Goal: Information Seeking & Learning: Learn about a topic

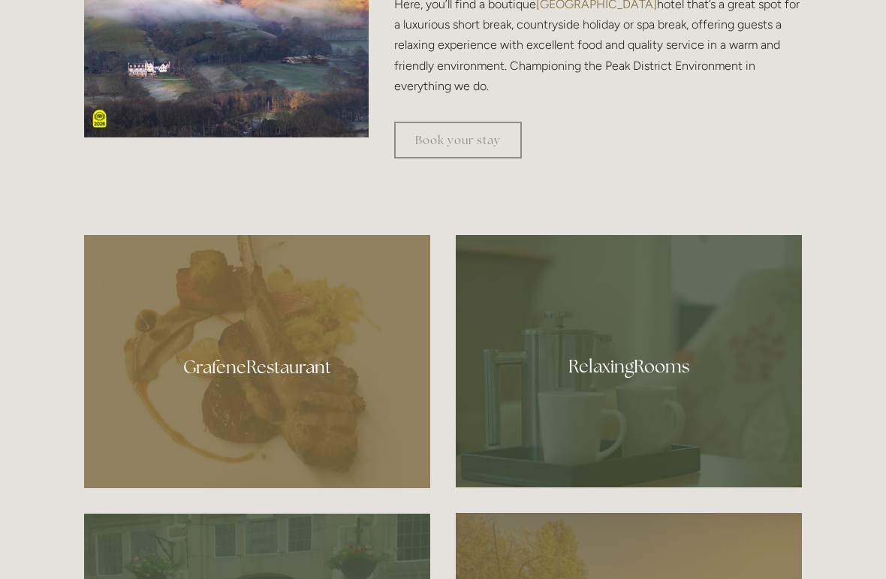
scroll to position [711, 0]
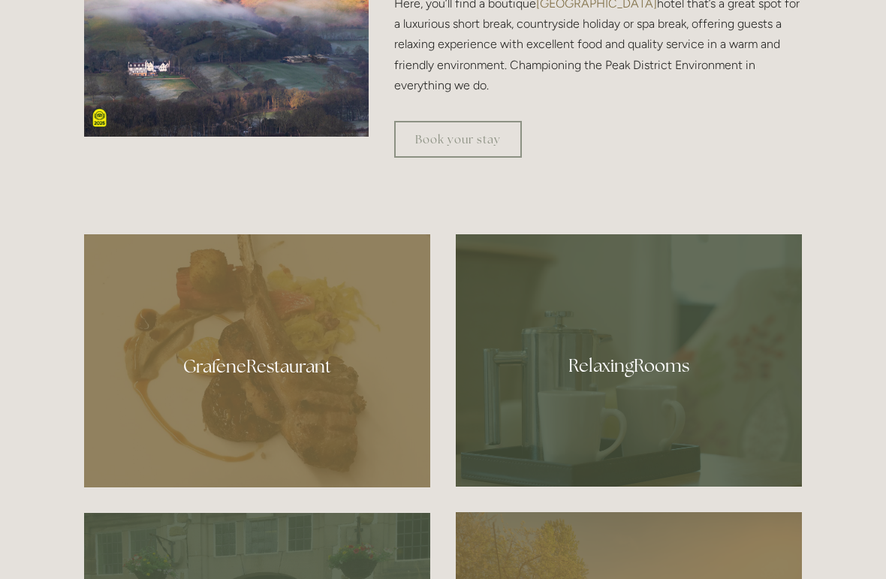
click at [564, 411] on div at bounding box center [629, 361] width 346 height 252
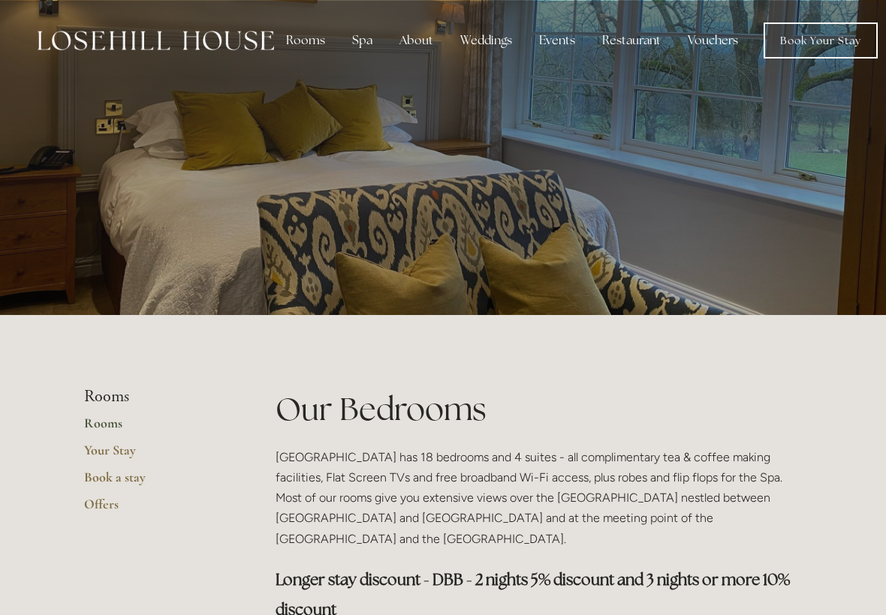
click at [797, 34] on link "Book Your Stay" at bounding box center [820, 41] width 114 height 36
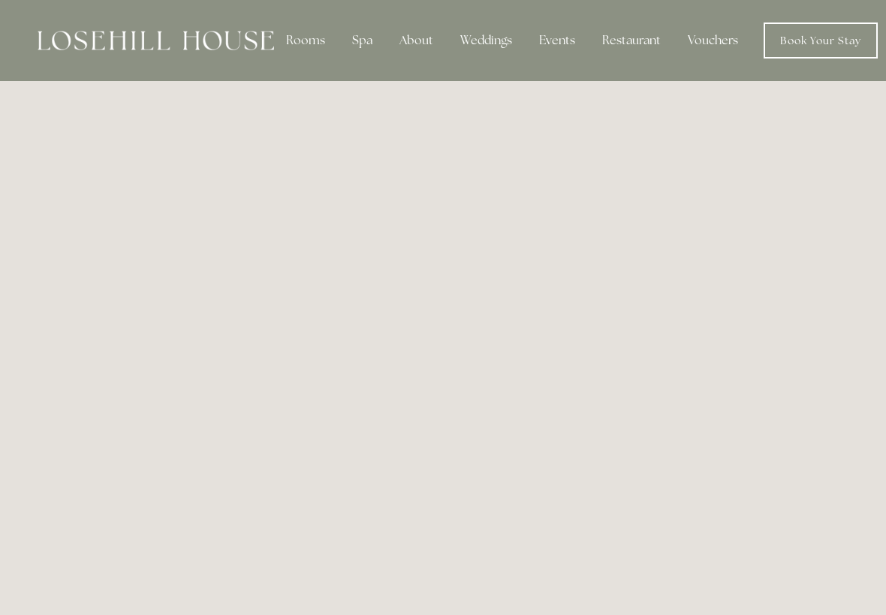
click at [311, 49] on div "Rooms" at bounding box center [305, 41] width 63 height 30
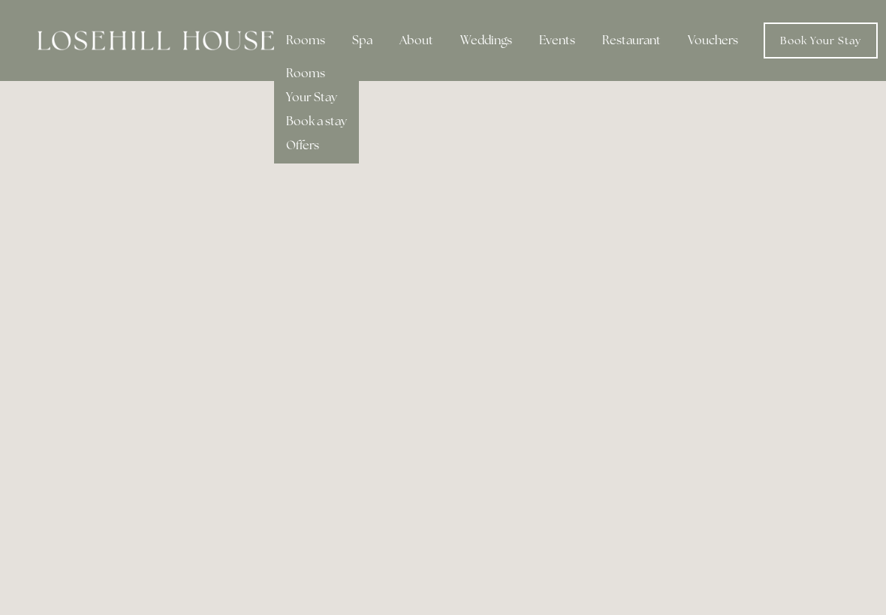
click at [143, 40] on img at bounding box center [156, 41] width 236 height 20
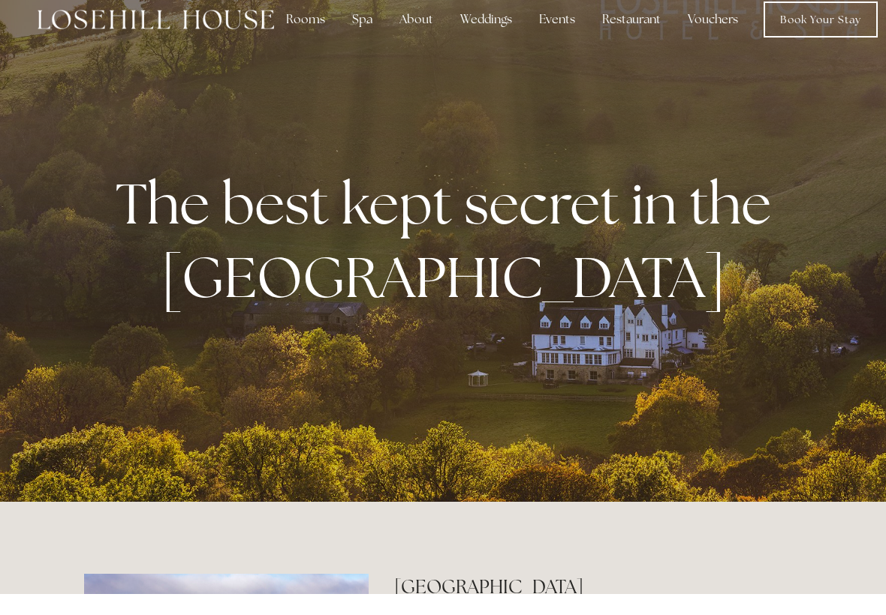
click at [410, 26] on div "About" at bounding box center [416, 41] width 58 height 30
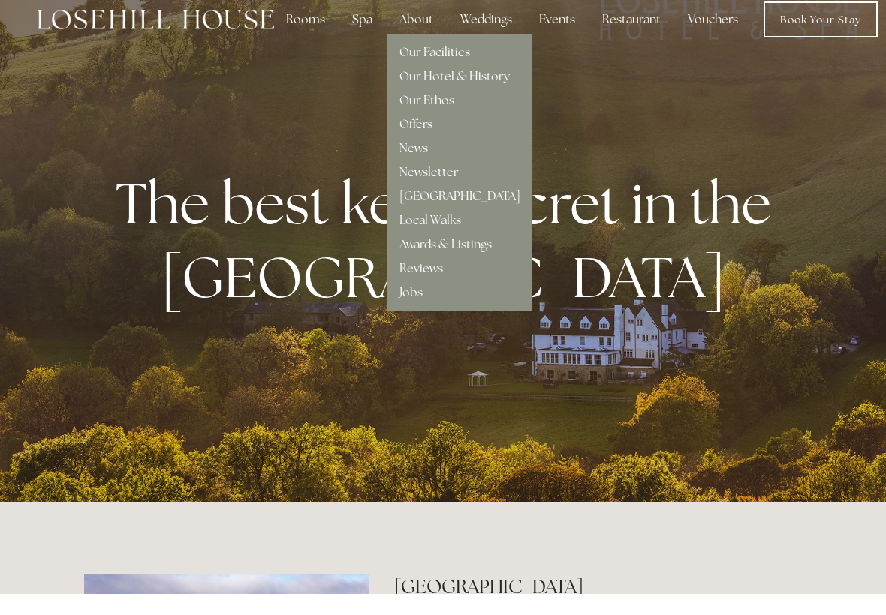
click at [408, 65] on link "Our Facilities" at bounding box center [434, 73] width 71 height 16
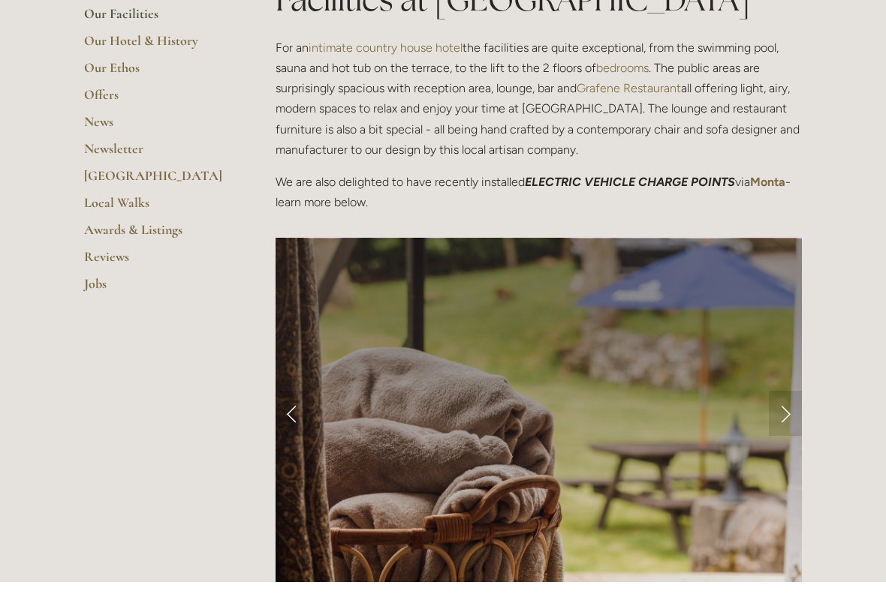
scroll to position [377, 0]
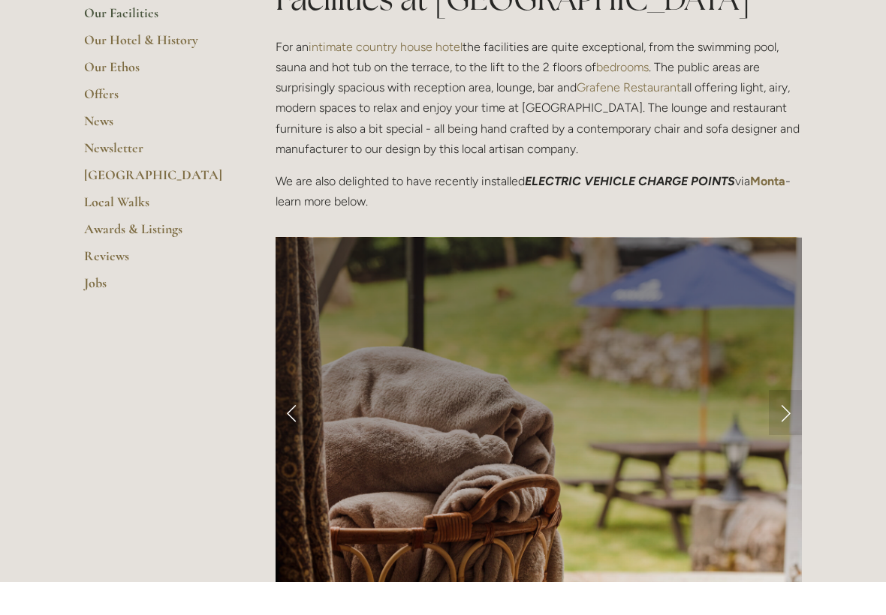
click at [781, 423] on link "Next Slide" at bounding box center [784, 445] width 33 height 45
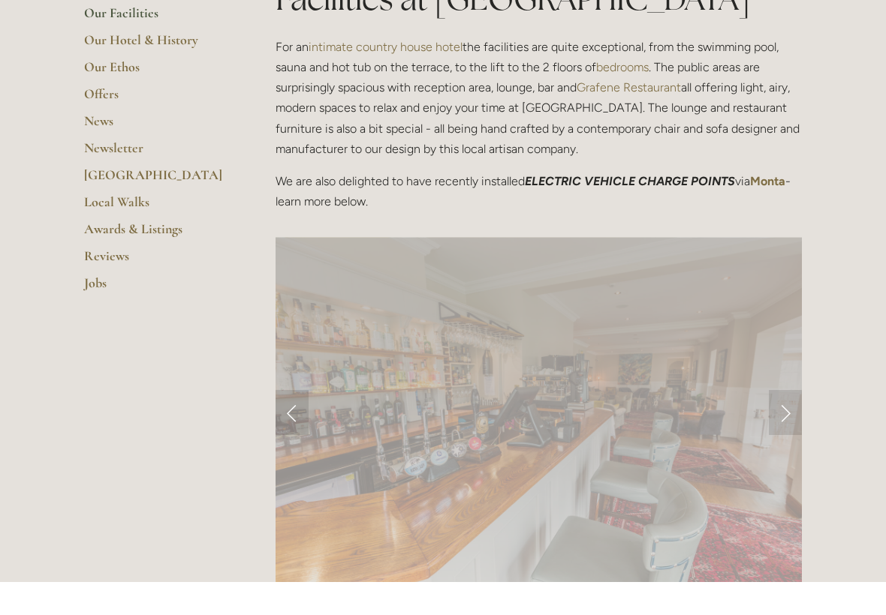
click at [780, 423] on link "Next Slide" at bounding box center [784, 445] width 33 height 45
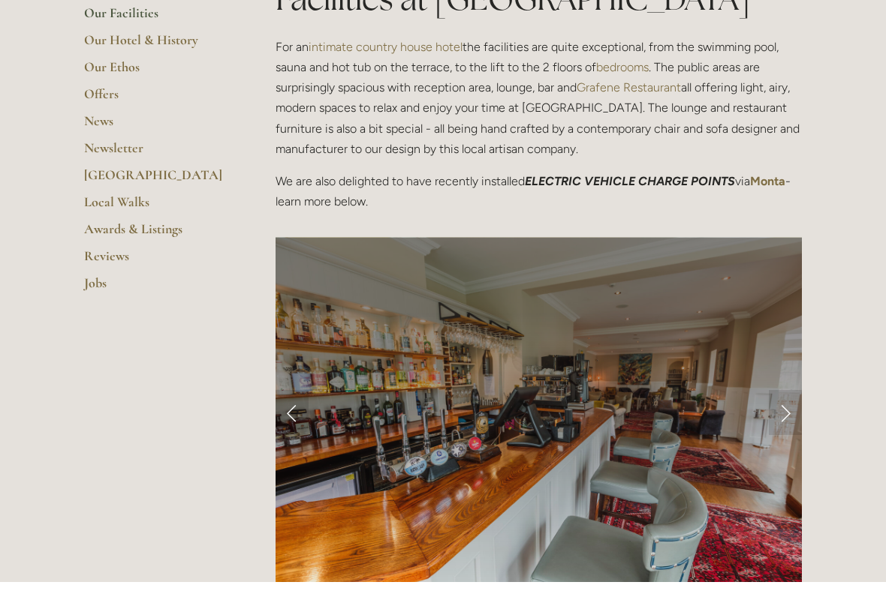
click at [786, 423] on link "Next Slide" at bounding box center [784, 445] width 33 height 45
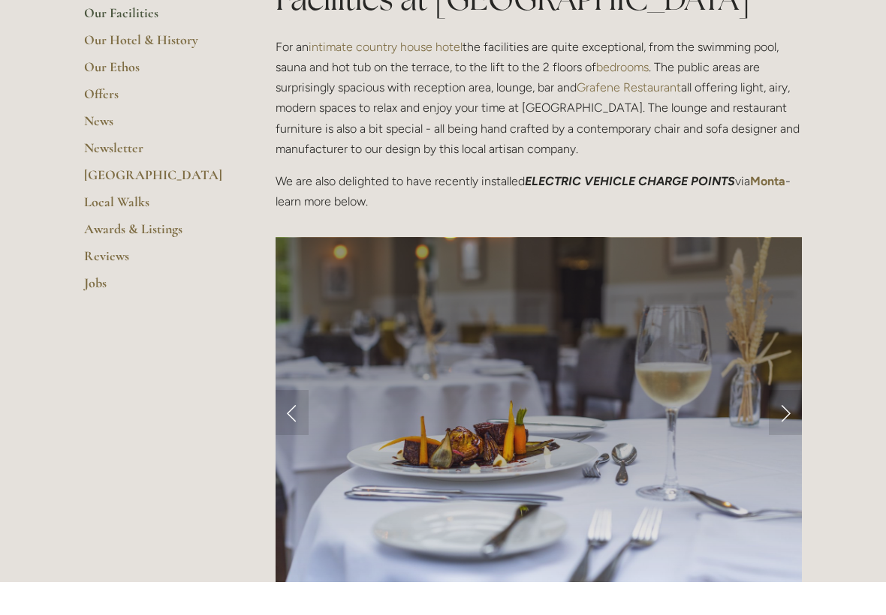
click at [787, 423] on link "Next Slide" at bounding box center [784, 445] width 33 height 45
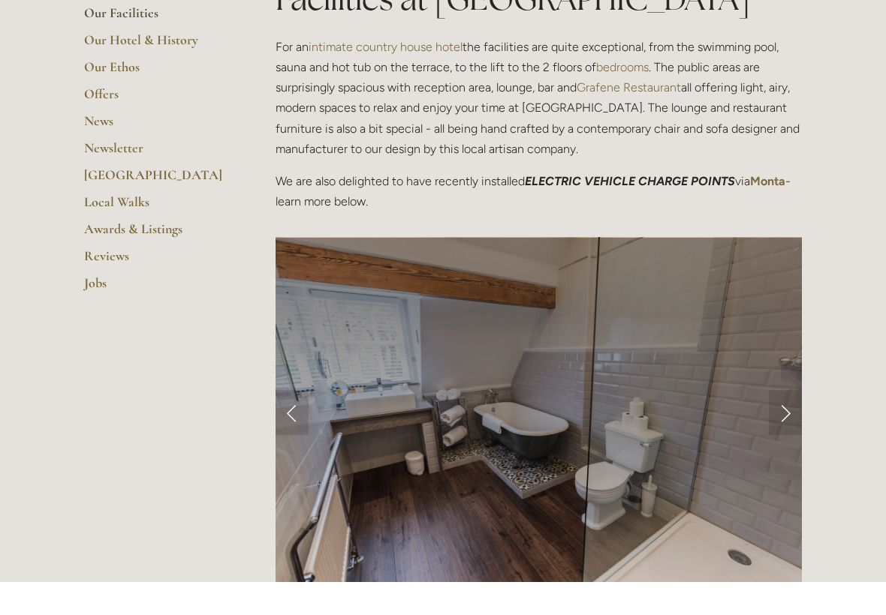
click at [784, 423] on link "Next Slide" at bounding box center [784, 445] width 33 height 45
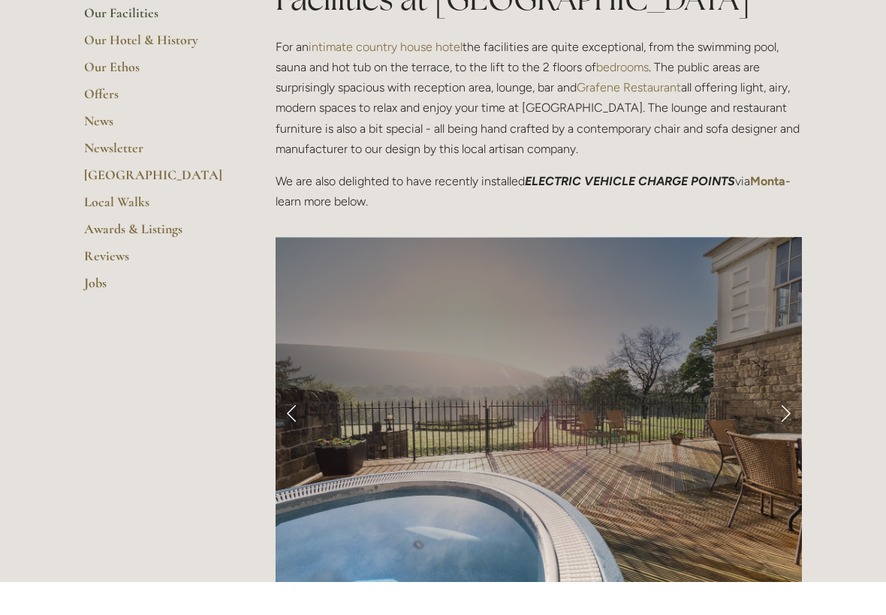
click at [784, 423] on link "Next Slide" at bounding box center [784, 445] width 33 height 45
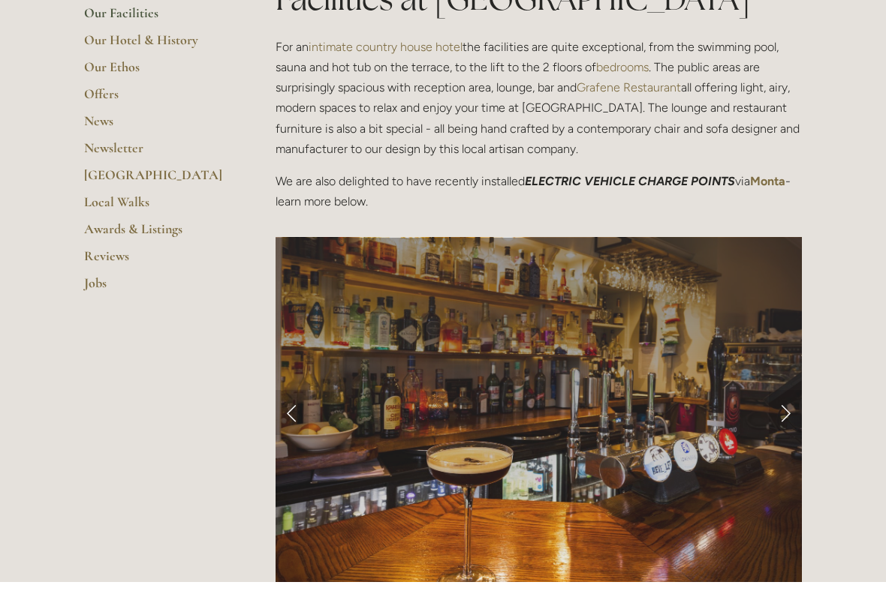
click at [786, 423] on link "Next Slide" at bounding box center [784, 445] width 33 height 45
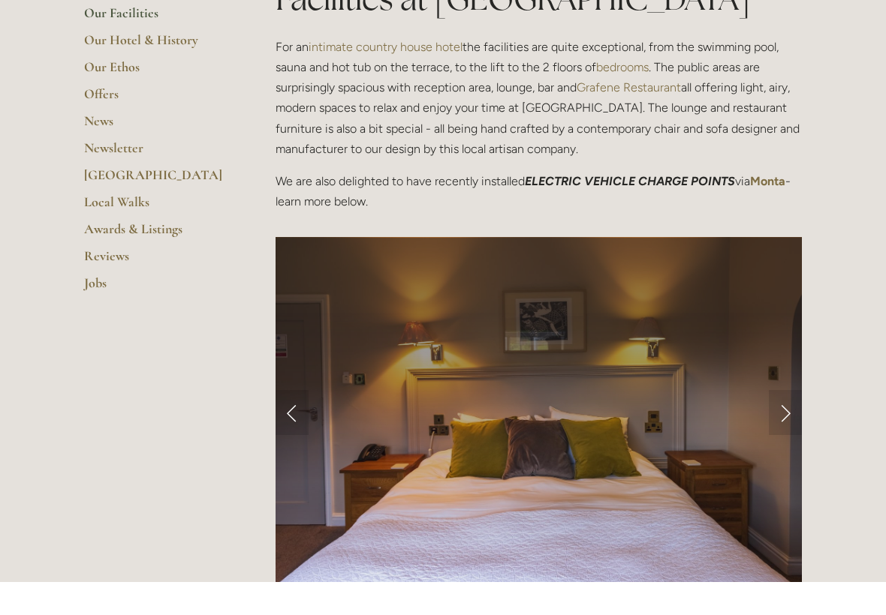
click at [781, 423] on link "Next Slide" at bounding box center [784, 445] width 33 height 45
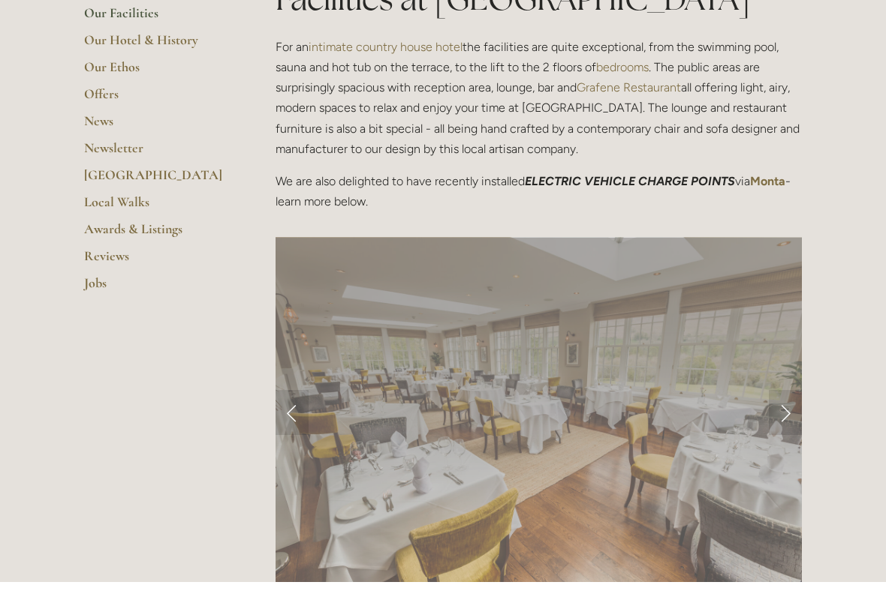
click at [771, 423] on link "Next Slide" at bounding box center [784, 445] width 33 height 45
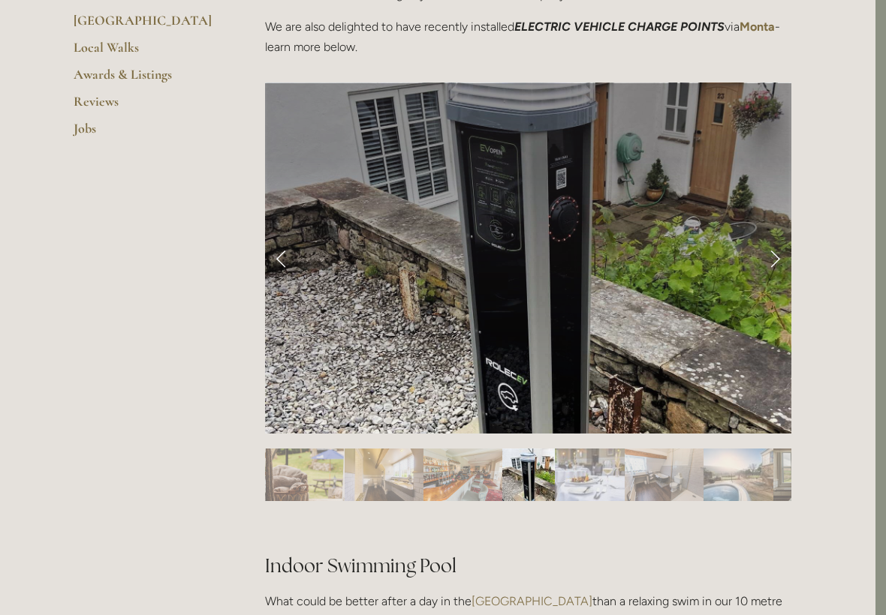
scroll to position [561, 11]
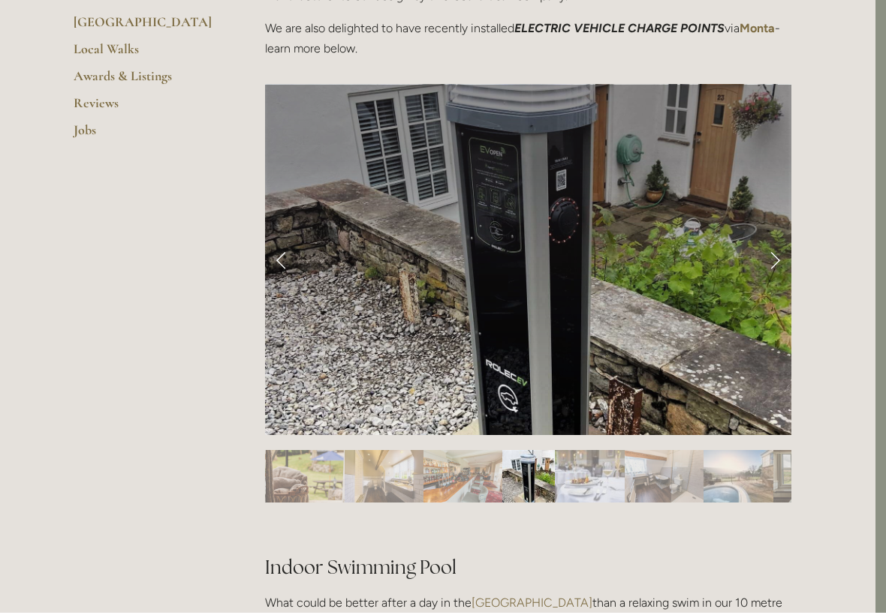
click at [760, 256] on link "Next Slide" at bounding box center [774, 261] width 33 height 45
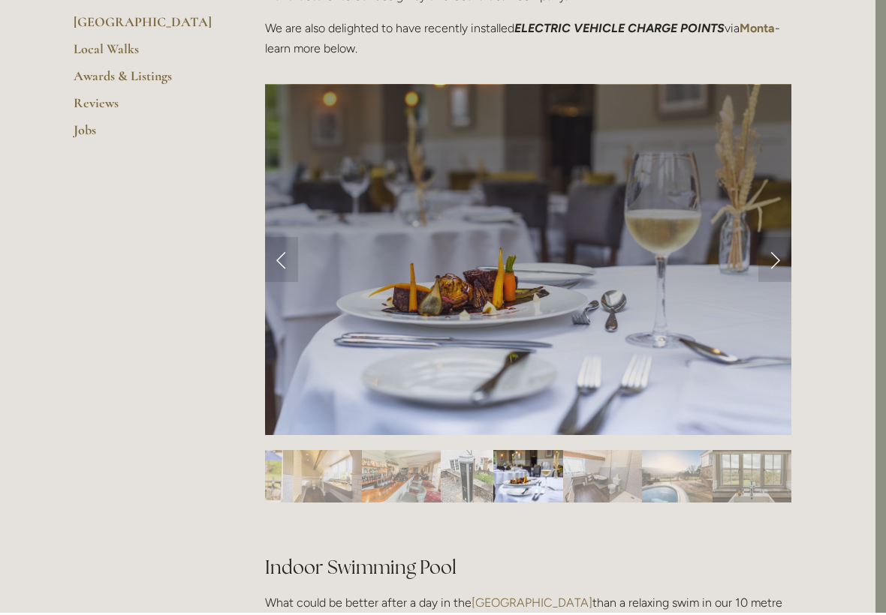
click at [777, 266] on link "Next Slide" at bounding box center [774, 261] width 33 height 45
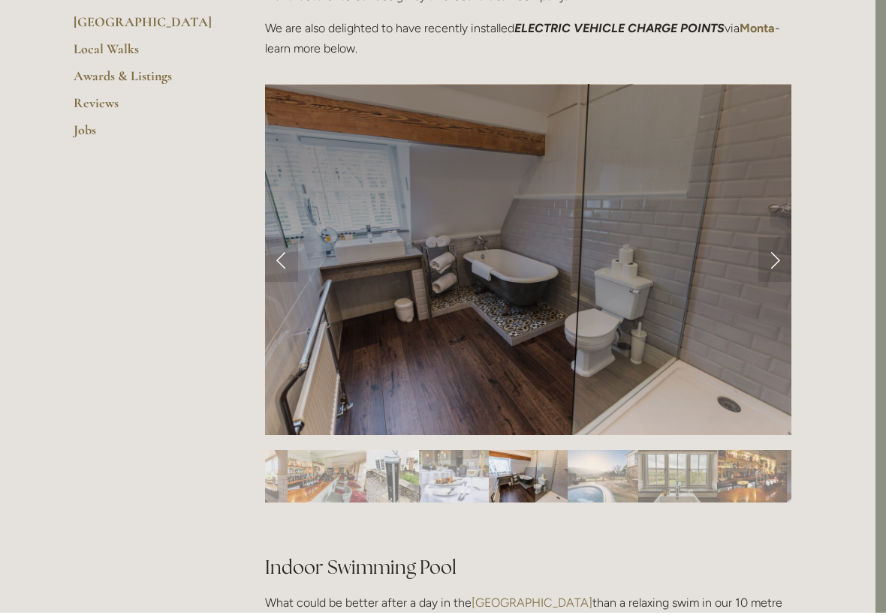
click at [768, 257] on link "Next Slide" at bounding box center [774, 261] width 33 height 45
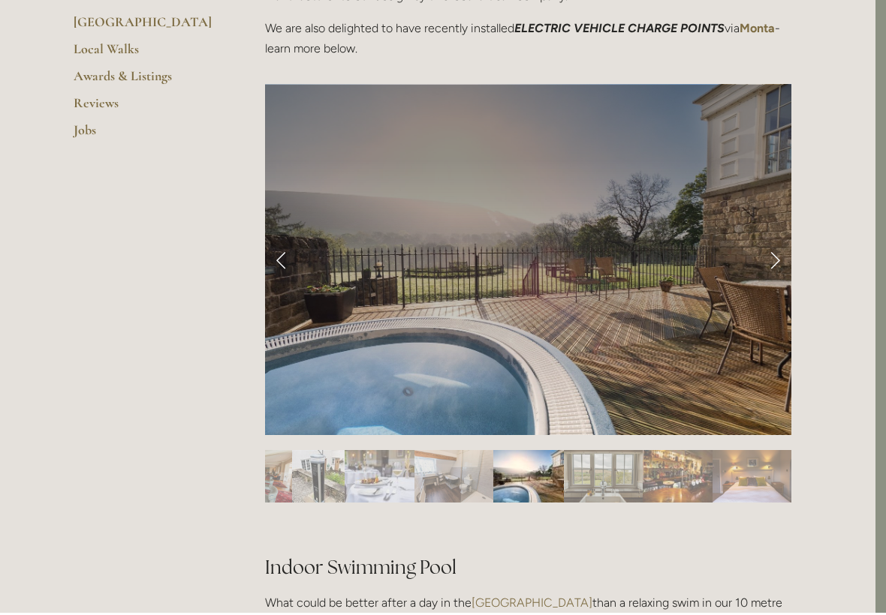
click at [771, 264] on link "Next Slide" at bounding box center [774, 261] width 33 height 45
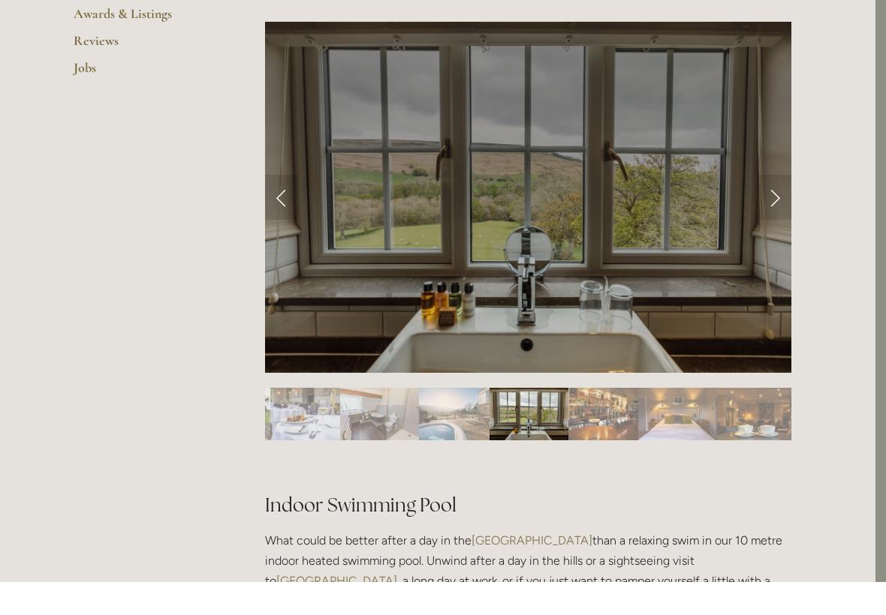
scroll to position [604, 11]
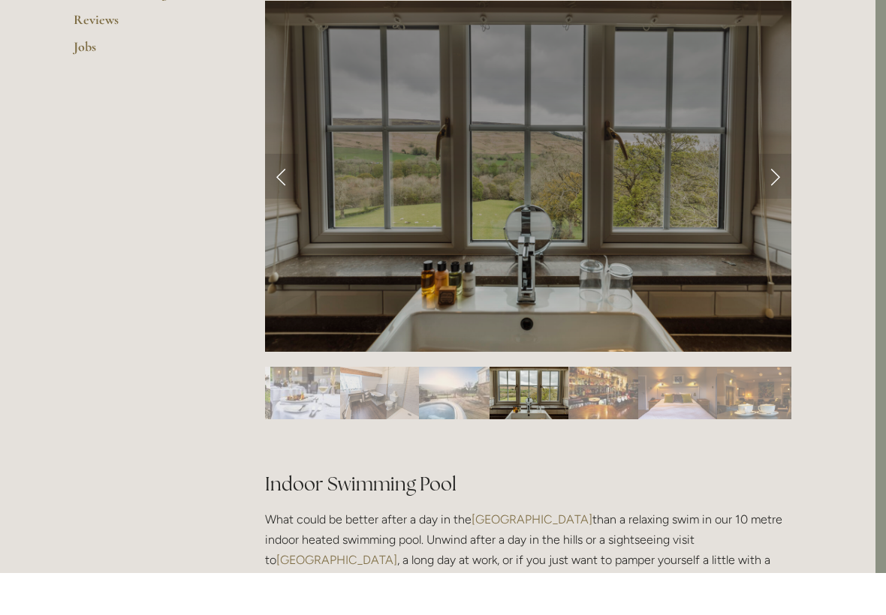
click at [765, 197] on link "Next Slide" at bounding box center [774, 219] width 33 height 45
click at [777, 197] on link "Next Slide" at bounding box center [774, 219] width 33 height 45
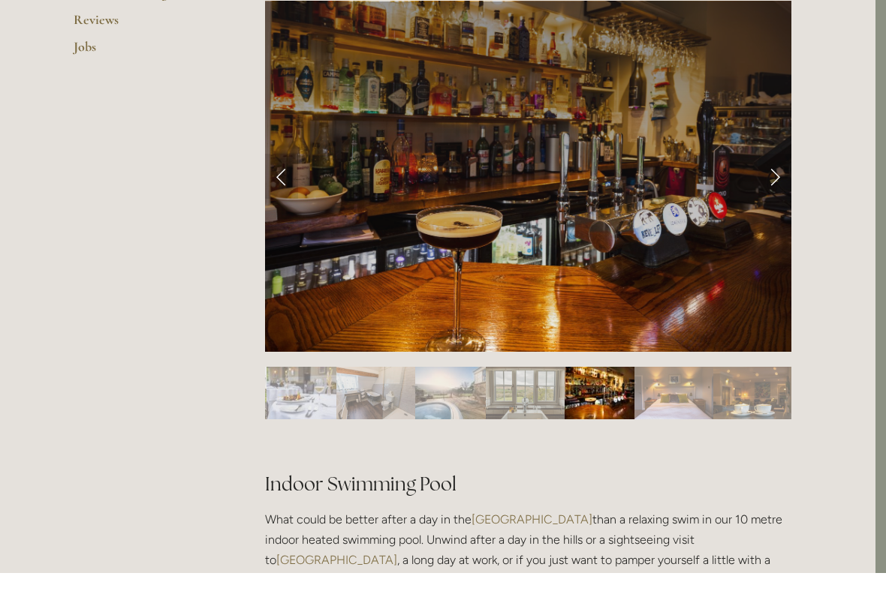
click at [772, 197] on link "Next Slide" at bounding box center [774, 219] width 33 height 45
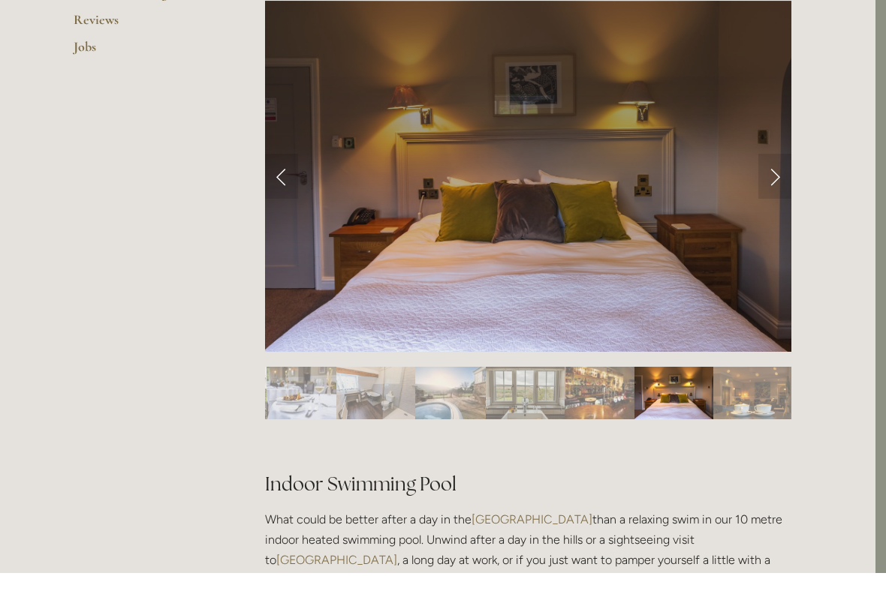
click at [777, 197] on link "Next Slide" at bounding box center [774, 219] width 33 height 45
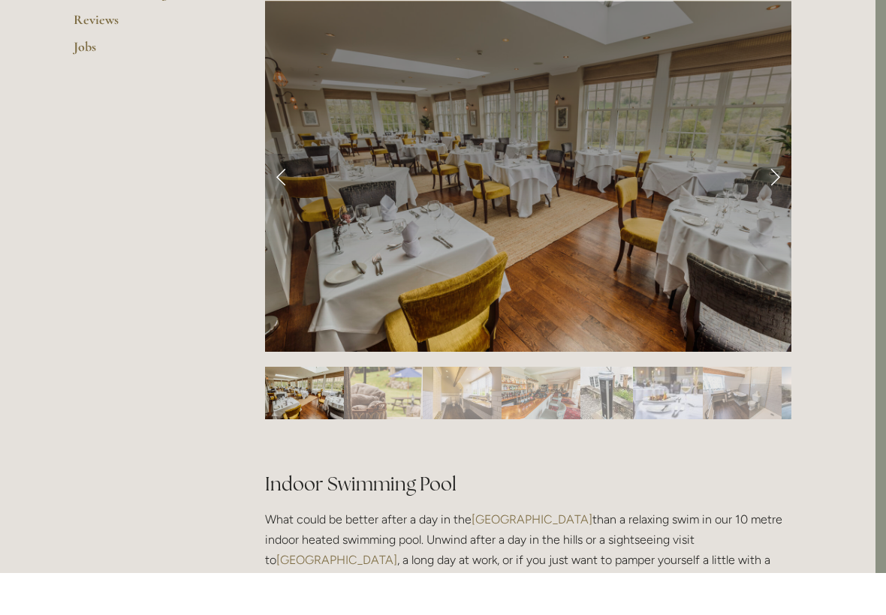
click at [277, 197] on link "Previous Slide" at bounding box center [281, 219] width 33 height 45
click at [768, 197] on link "Next Slide" at bounding box center [774, 219] width 33 height 45
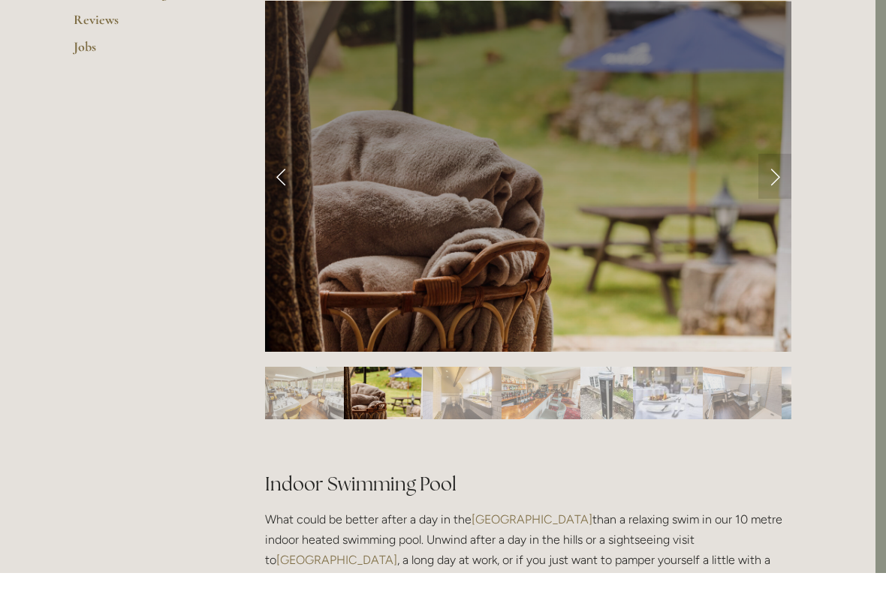
click at [775, 197] on link "Next Slide" at bounding box center [774, 219] width 33 height 45
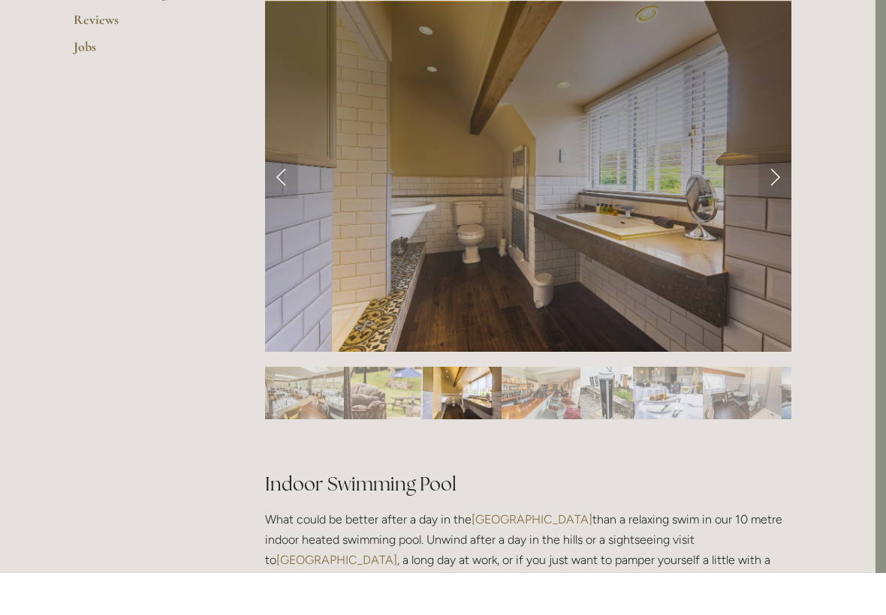
click at [768, 197] on link "Next Slide" at bounding box center [774, 219] width 33 height 45
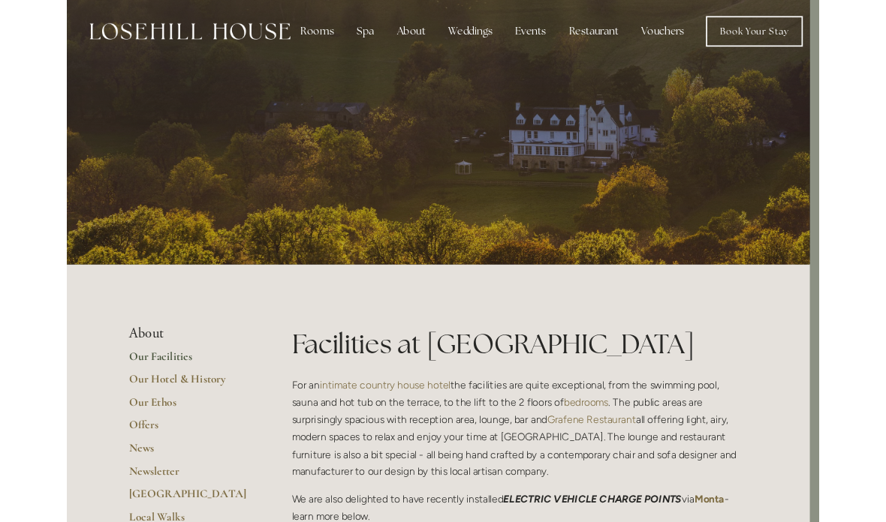
scroll to position [0, 11]
